Goal: Task Accomplishment & Management: Complete application form

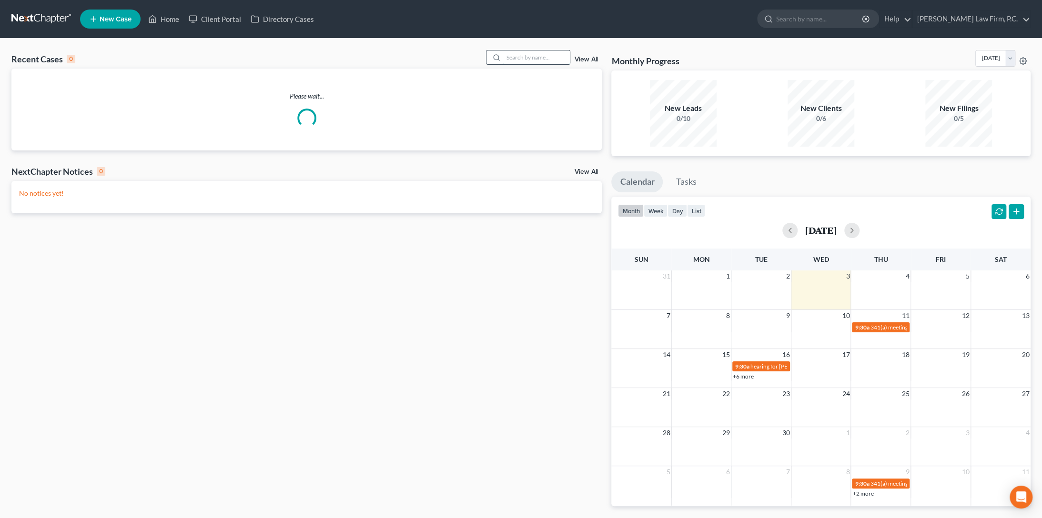
click at [520, 61] on input "search" at bounding box center [536, 58] width 67 height 14
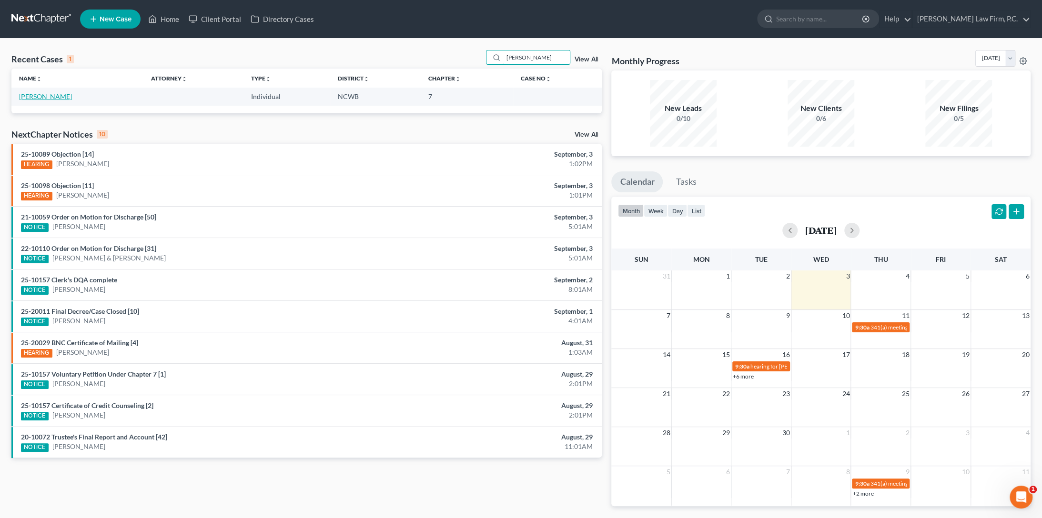
type input "[PERSON_NAME]"
click at [35, 95] on link "[PERSON_NAME]" at bounding box center [45, 96] width 53 height 8
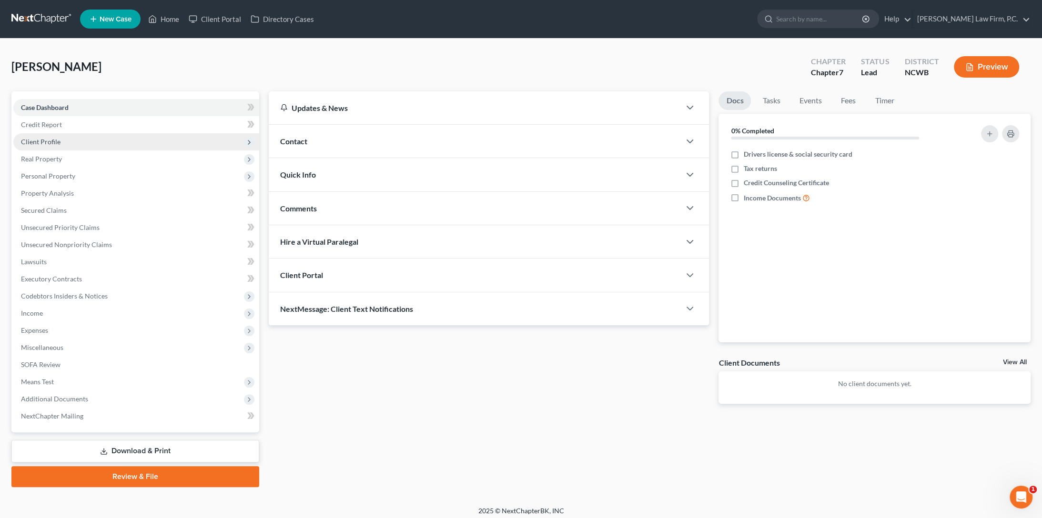
click at [36, 142] on span "Client Profile" at bounding box center [41, 142] width 40 height 8
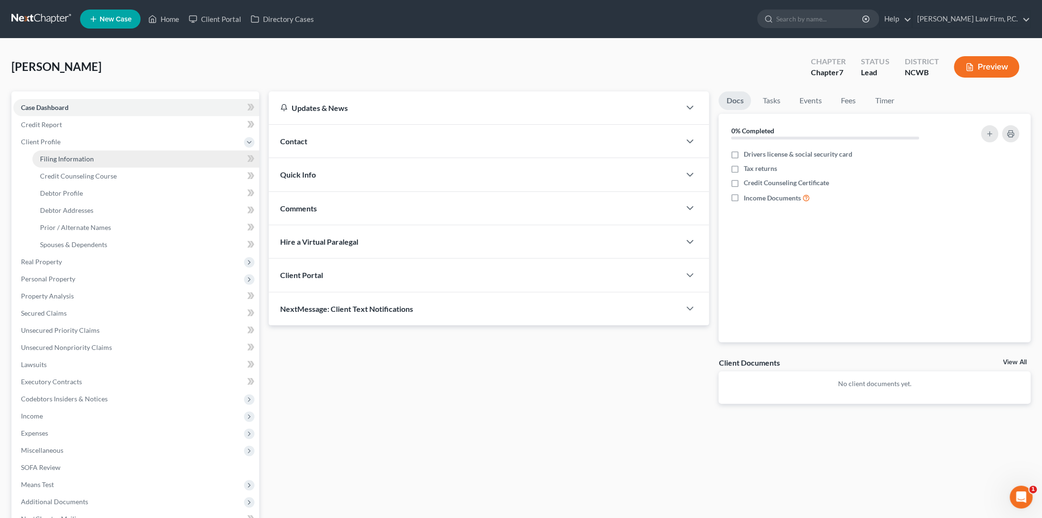
click at [50, 162] on span "Filing Information" at bounding box center [67, 159] width 54 height 8
select select "1"
select select "0"
select select "28"
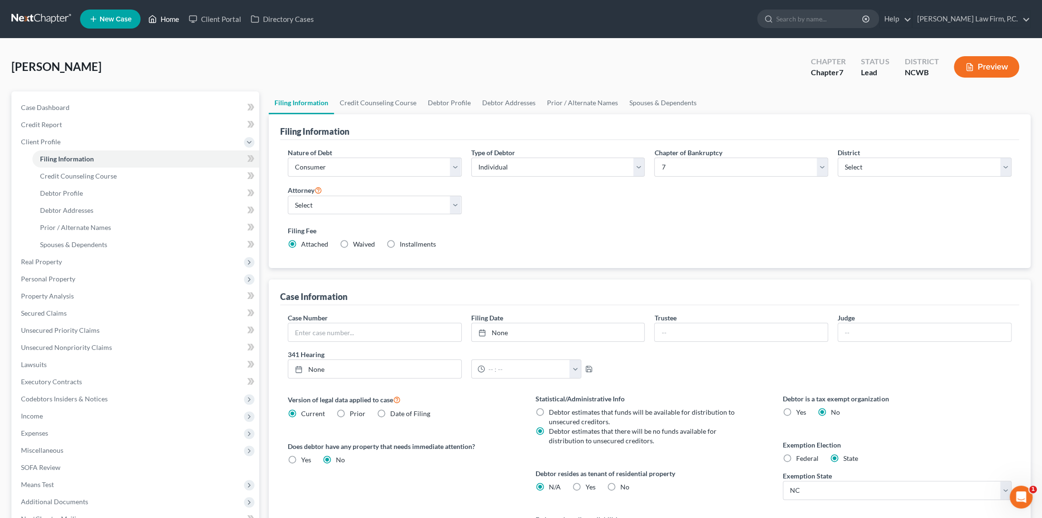
click at [168, 19] on link "Home" at bounding box center [163, 18] width 41 height 17
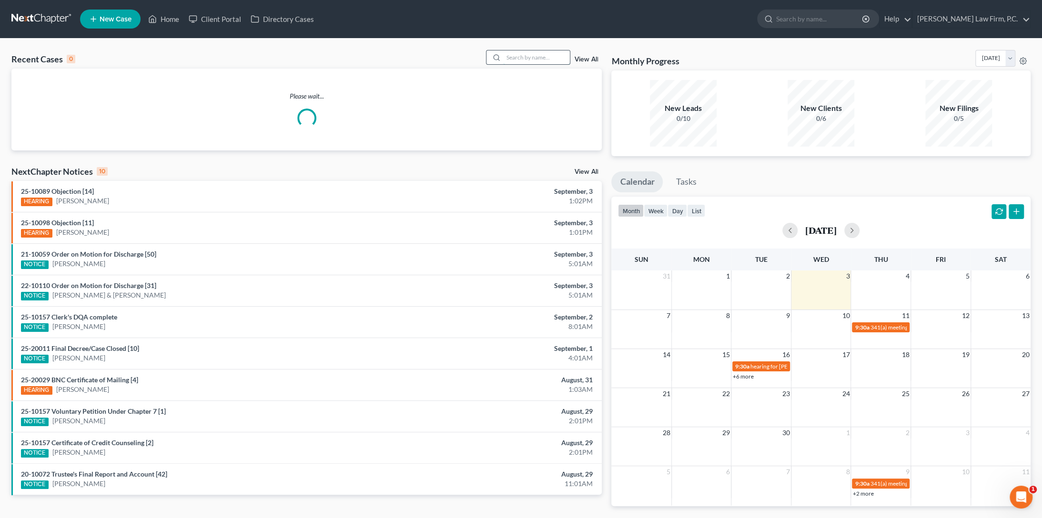
click at [517, 57] on input "search" at bounding box center [536, 58] width 67 height 14
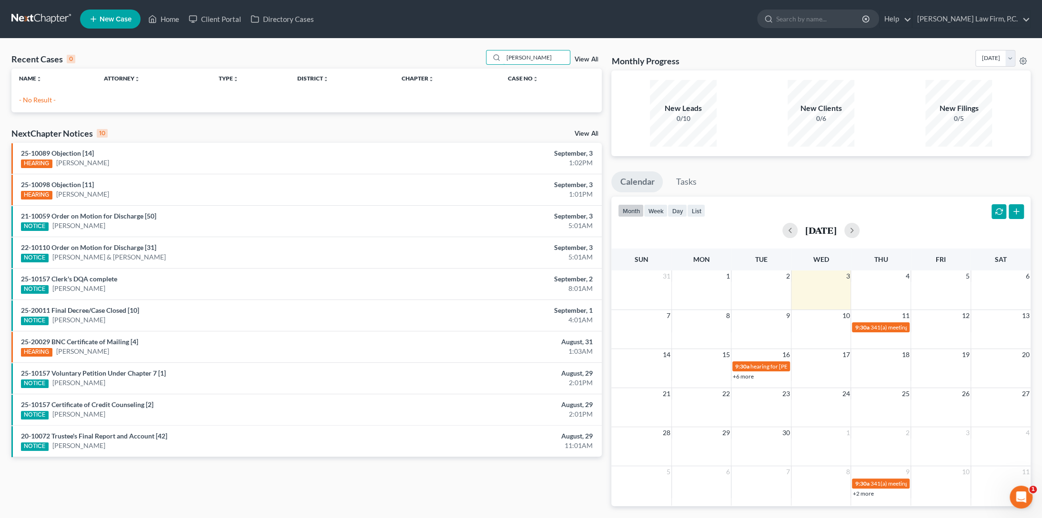
type input "[PERSON_NAME]"
click at [591, 59] on link "View All" at bounding box center [586, 59] width 24 height 7
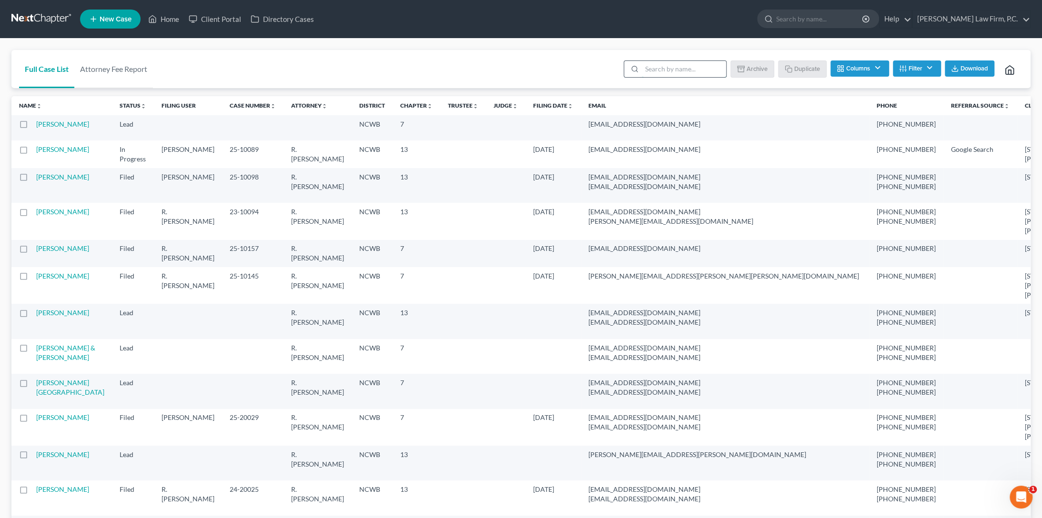
click at [658, 68] on input "search" at bounding box center [684, 69] width 84 height 16
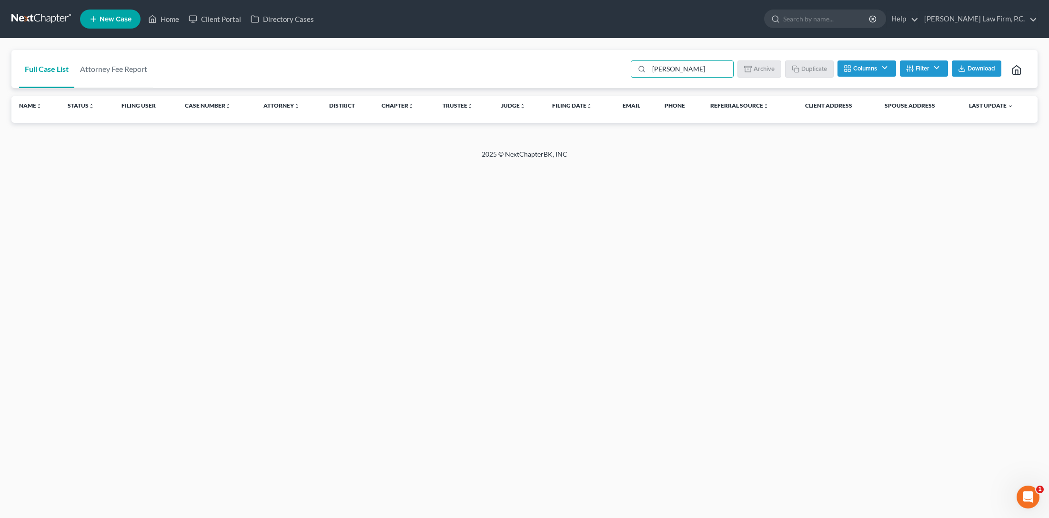
type input "[PERSON_NAME]"
click at [926, 71] on button "Filter" at bounding box center [924, 69] width 48 height 16
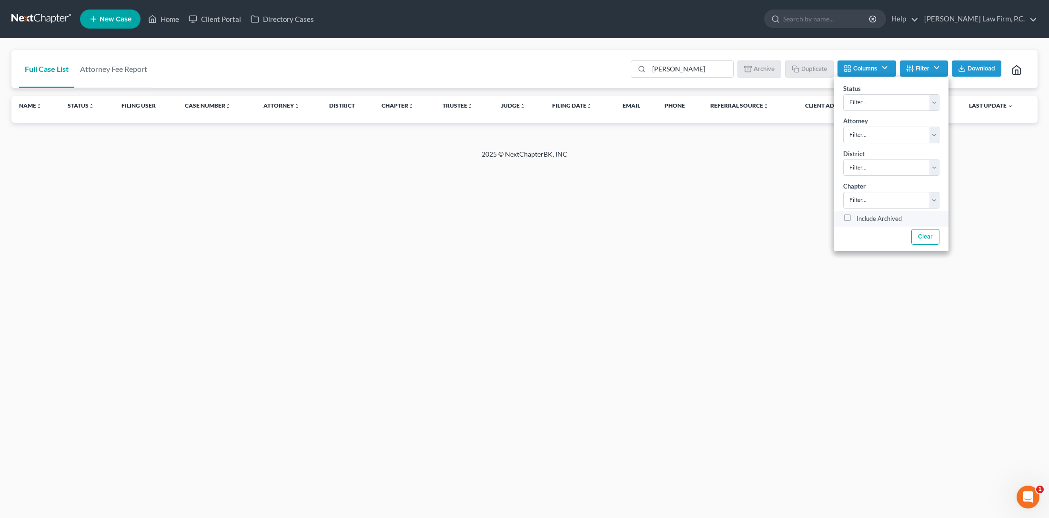
click at [857, 217] on label "Include Archived" at bounding box center [879, 218] width 45 height 11
click at [861, 217] on input "Include Archived" at bounding box center [864, 216] width 6 height 6
checkbox input "true"
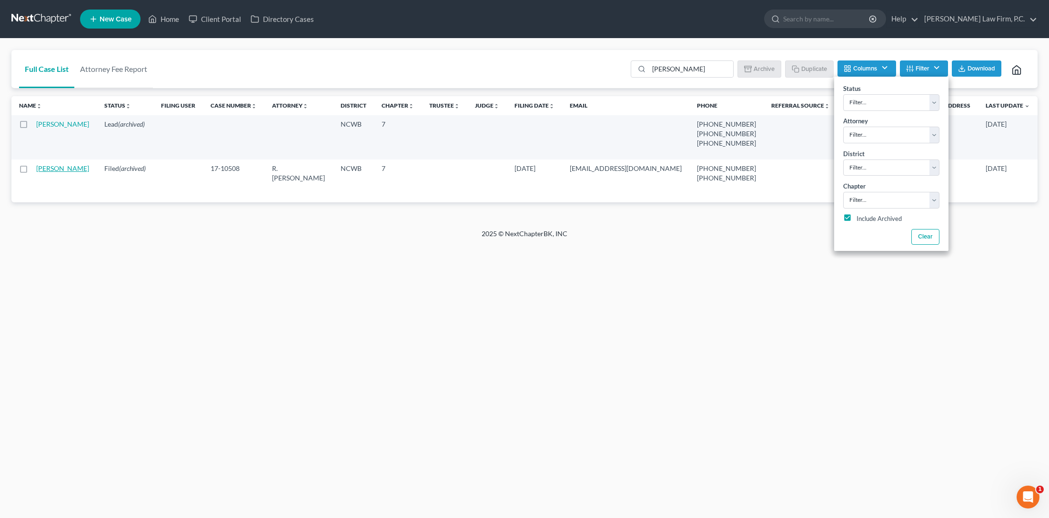
click at [45, 171] on link "[PERSON_NAME]" at bounding box center [62, 168] width 53 height 8
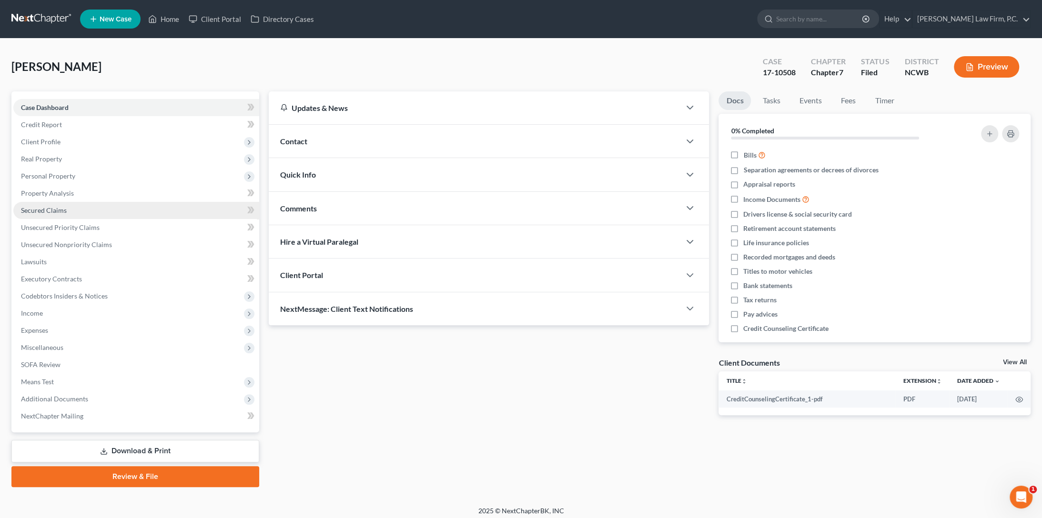
click at [41, 211] on span "Secured Claims" at bounding box center [44, 210] width 46 height 8
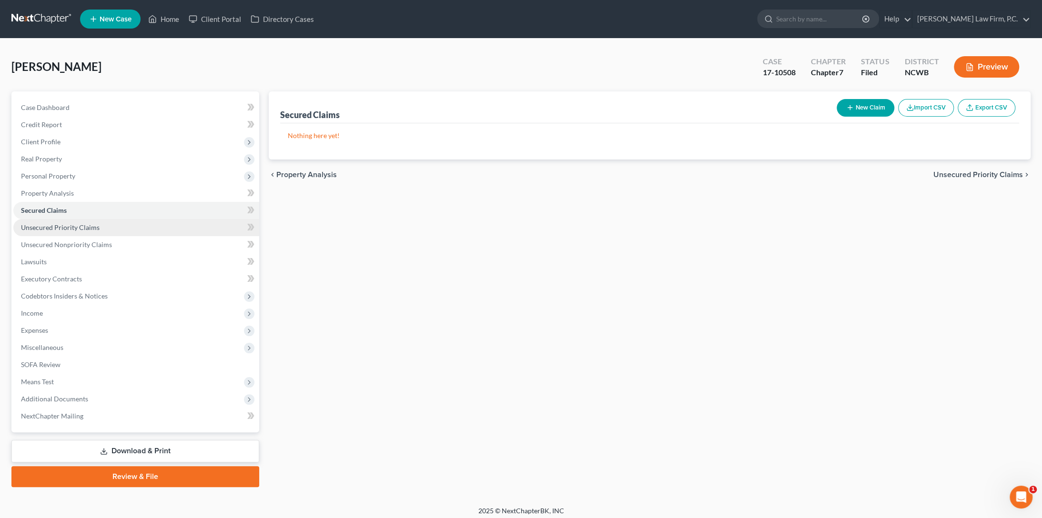
click at [39, 229] on span "Unsecured Priority Claims" at bounding box center [60, 228] width 79 height 8
click at [39, 242] on span "Unsecured Nonpriority Claims" at bounding box center [66, 245] width 91 height 8
